Goal: Transaction & Acquisition: Purchase product/service

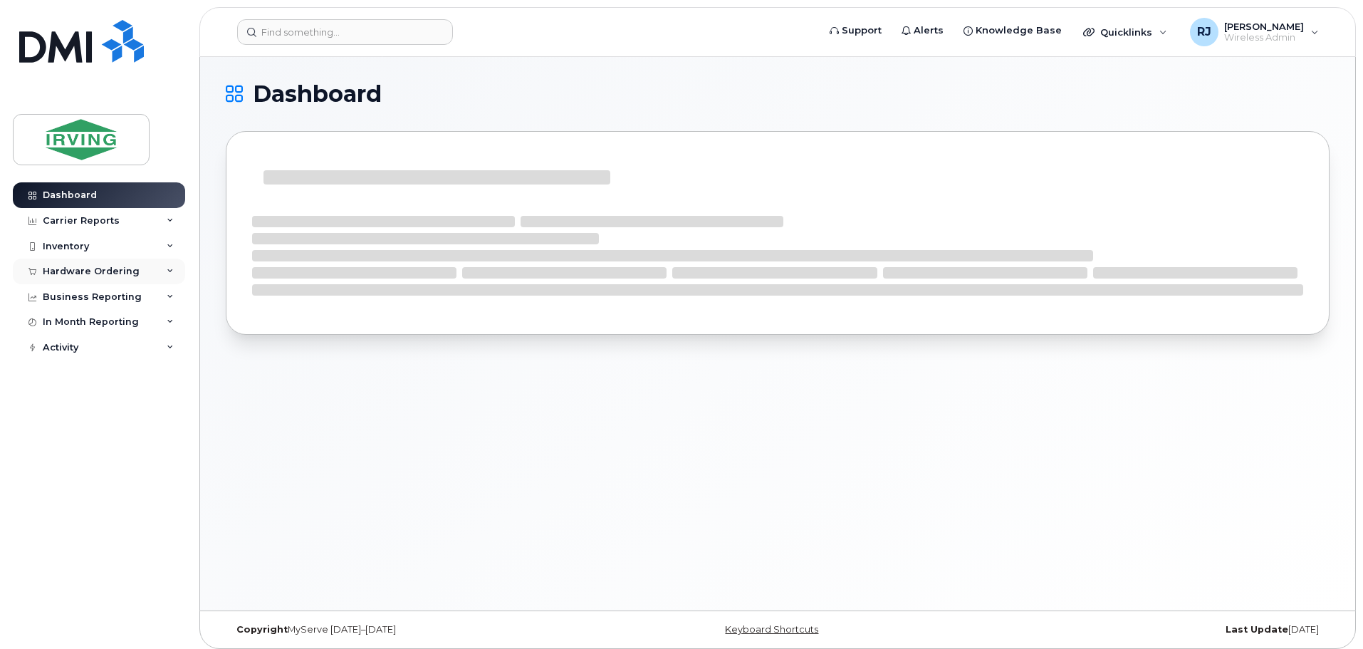
click at [129, 268] on div "Hardware Ordering" at bounding box center [91, 271] width 97 height 11
click at [103, 290] on link "Overview" at bounding box center [111, 297] width 147 height 27
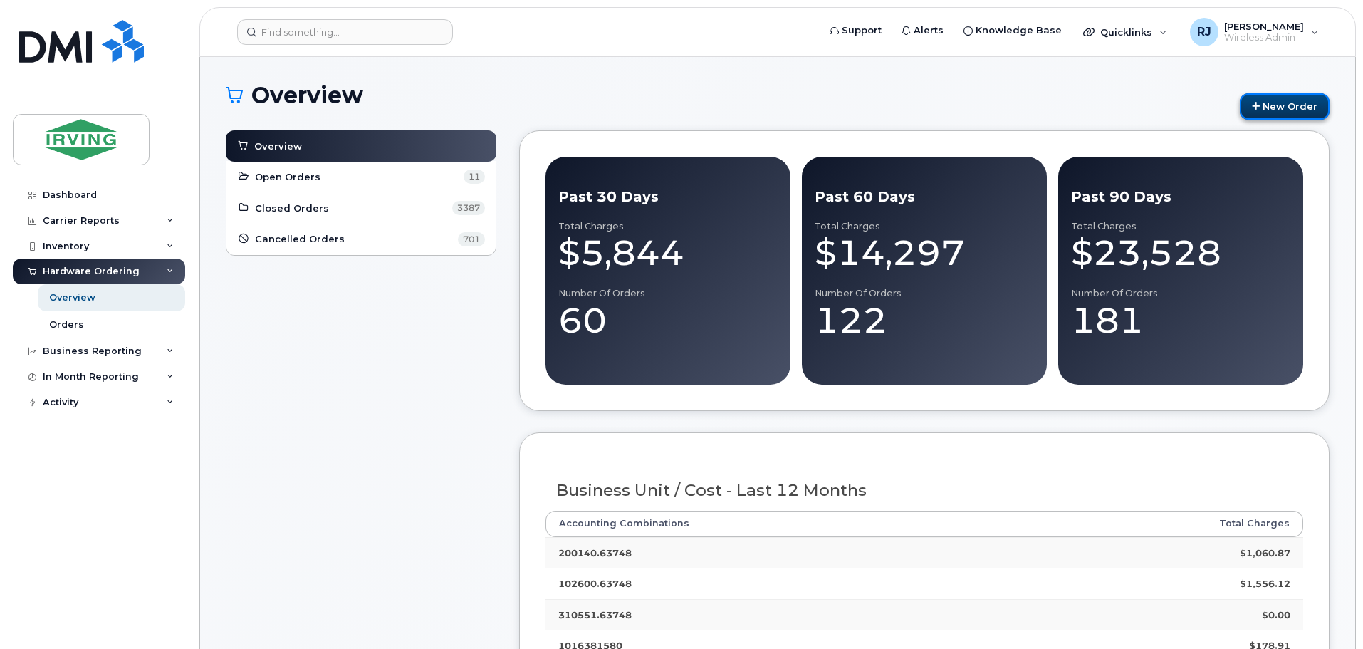
click at [1283, 110] on link "New Order" at bounding box center [1284, 106] width 90 height 26
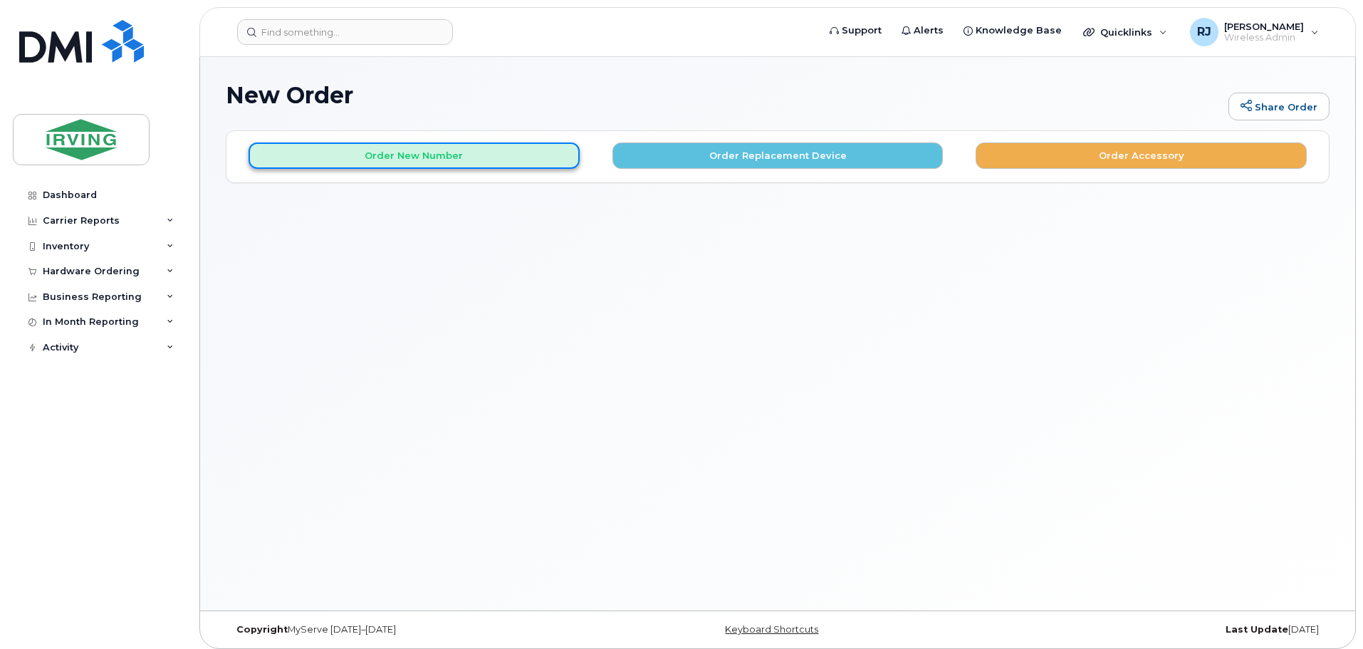
click at [335, 162] on button "Order New Number" at bounding box center [413, 155] width 331 height 26
